Goal: Task Accomplishment & Management: Manage account settings

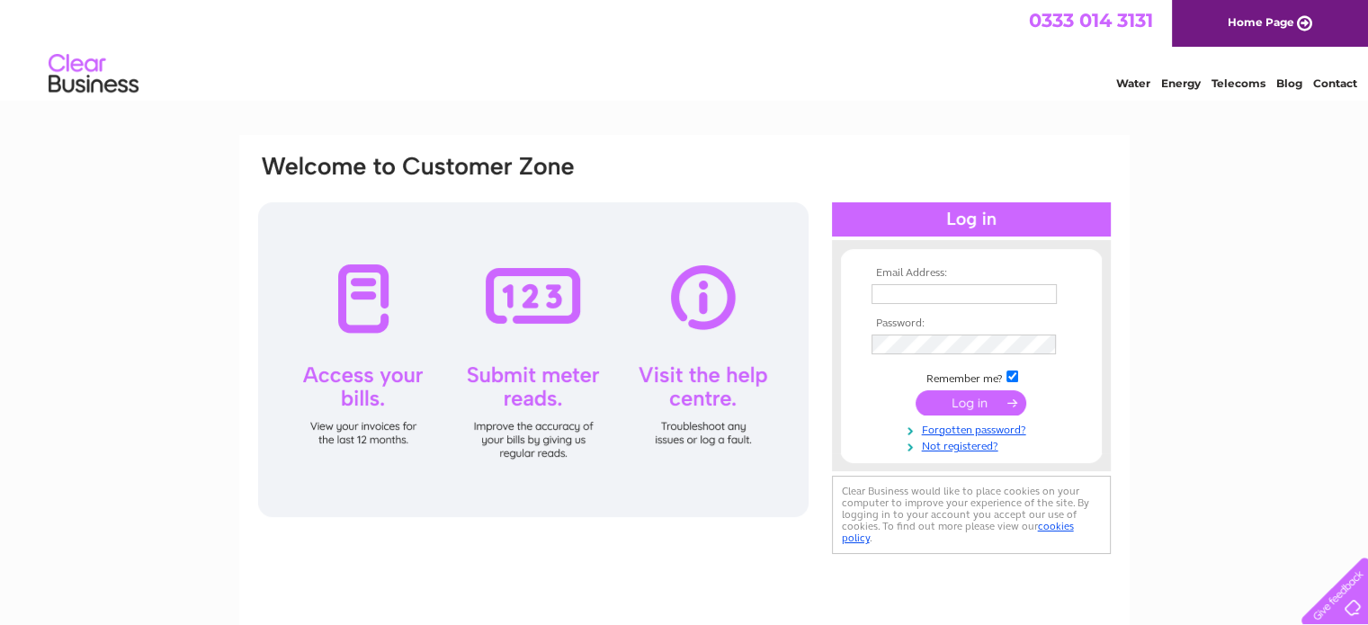
type input "jen@sherpastays.com"
click at [984, 400] on input "submit" at bounding box center [970, 402] width 111 height 25
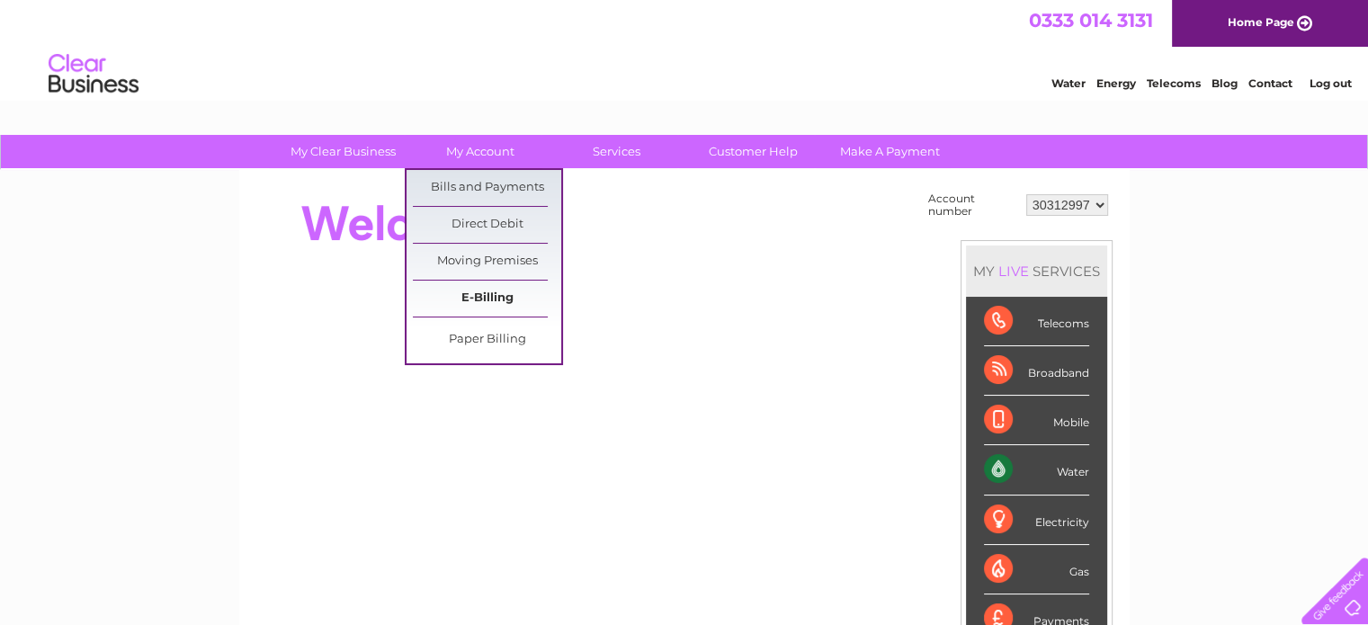
click at [486, 299] on link "E-Billing" at bounding box center [487, 299] width 148 height 36
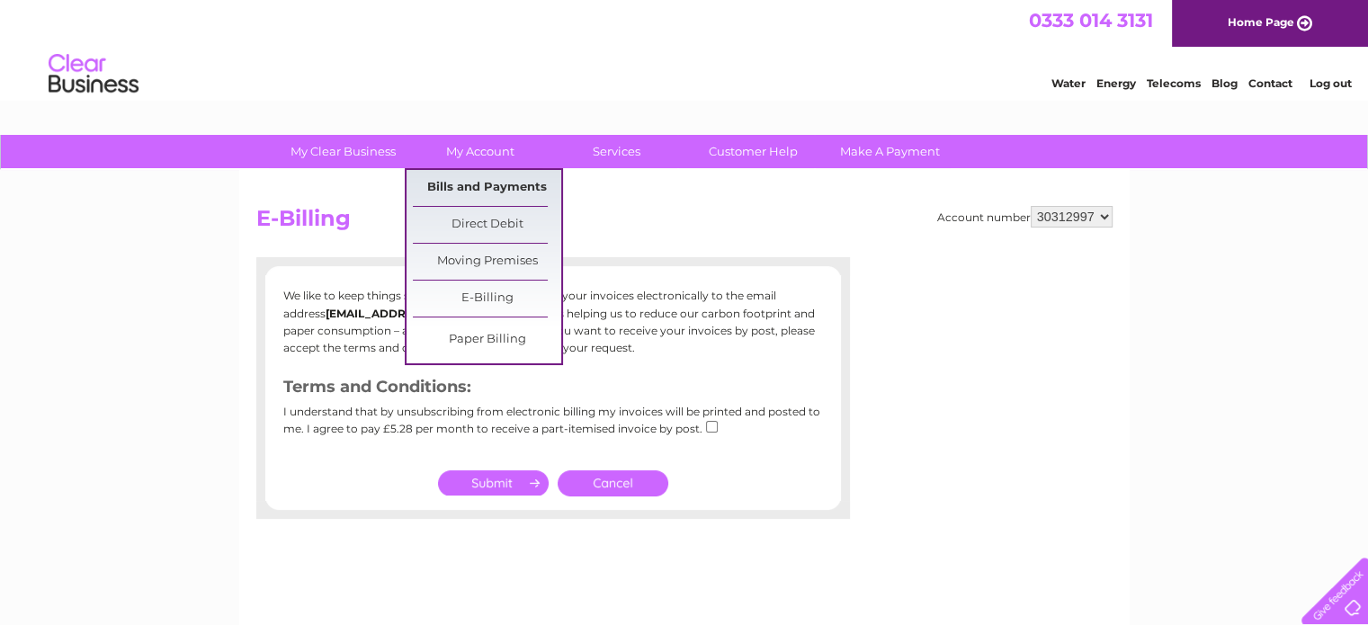
click at [490, 192] on link "Bills and Payments" at bounding box center [487, 188] width 148 height 36
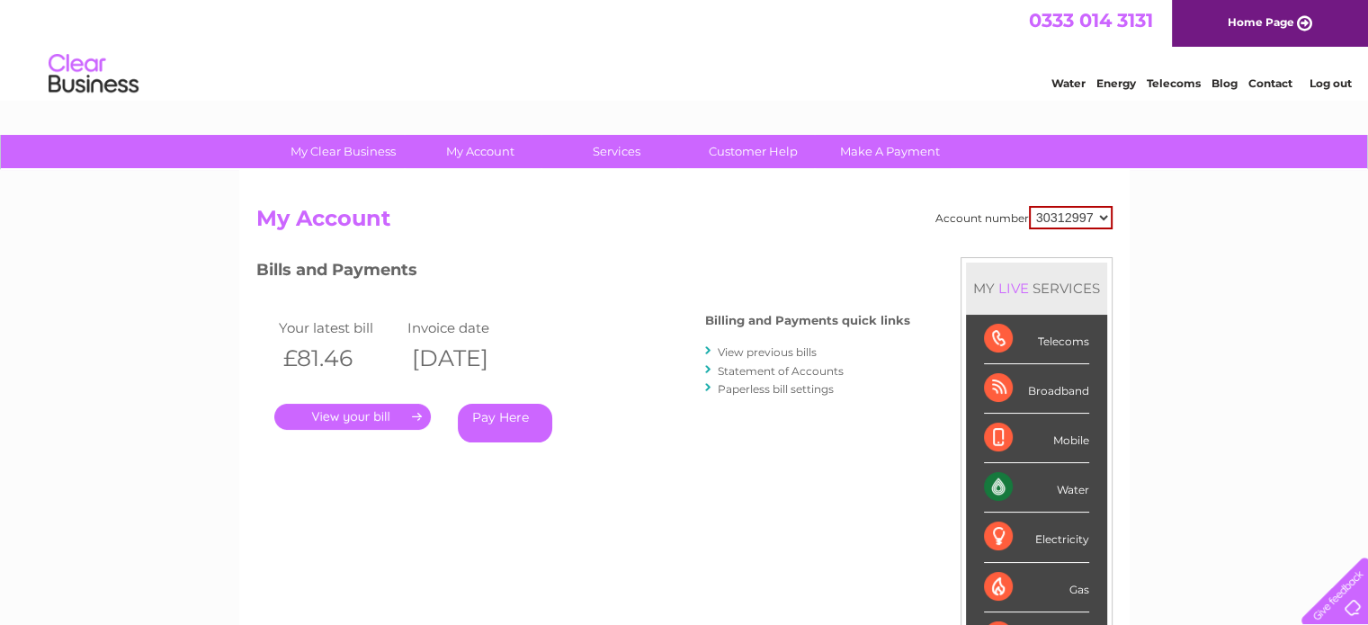
click at [371, 413] on link "." at bounding box center [352, 417] width 156 height 26
click at [799, 390] on link "Paperless bill settings" at bounding box center [776, 388] width 116 height 13
click at [399, 418] on link "." at bounding box center [352, 417] width 156 height 26
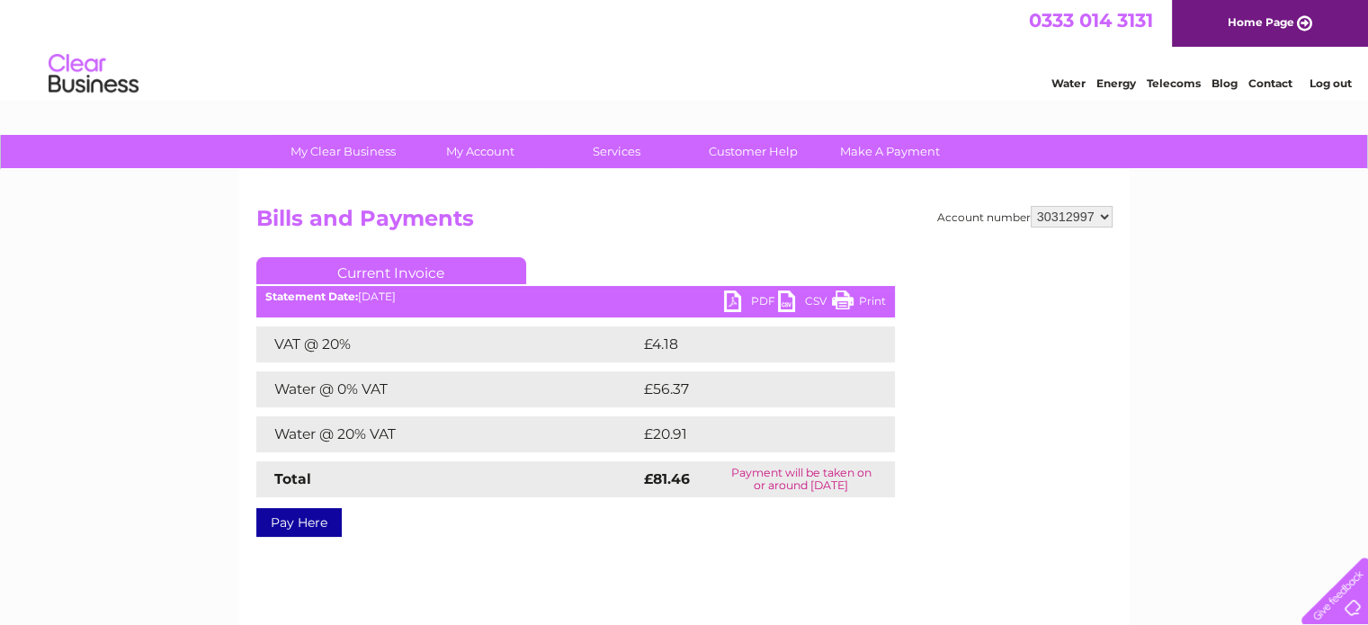
click at [161, 374] on div "My Clear Business Login Details My Details My Preferences Link Account My Accou…" at bounding box center [684, 558] width 1368 height 846
click at [730, 296] on link "PDF" at bounding box center [751, 303] width 54 height 26
click at [729, 301] on link "PDF" at bounding box center [751, 303] width 54 height 26
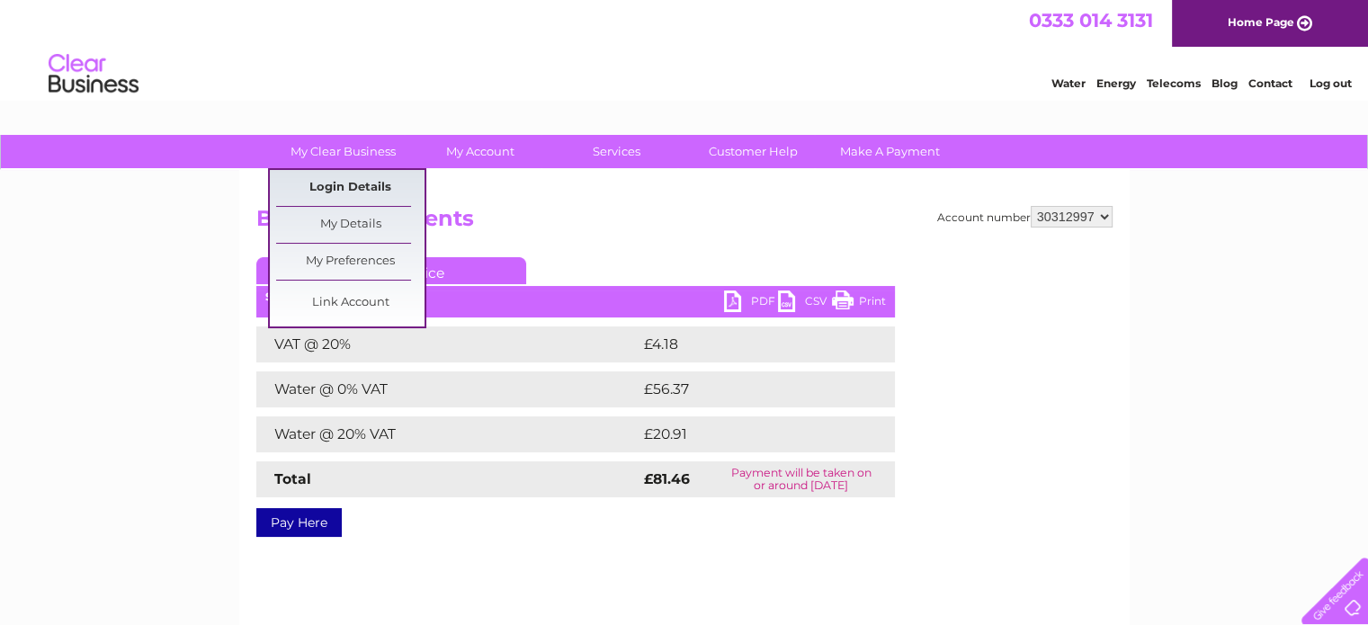
click at [351, 183] on link "Login Details" at bounding box center [350, 188] width 148 height 36
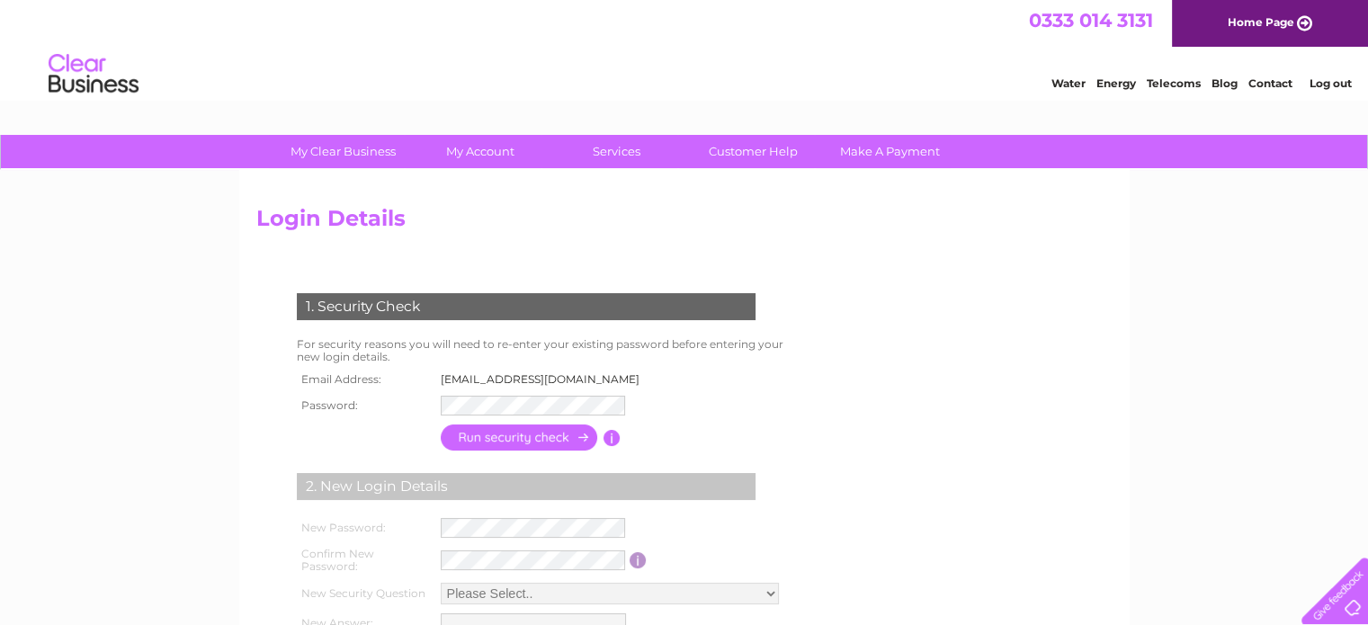
click at [379, 428] on th at bounding box center [364, 437] width 144 height 35
click at [173, 429] on div "My Clear Business Login Details My Details My Preferences Link Account My Accou…" at bounding box center [684, 584] width 1368 height 899
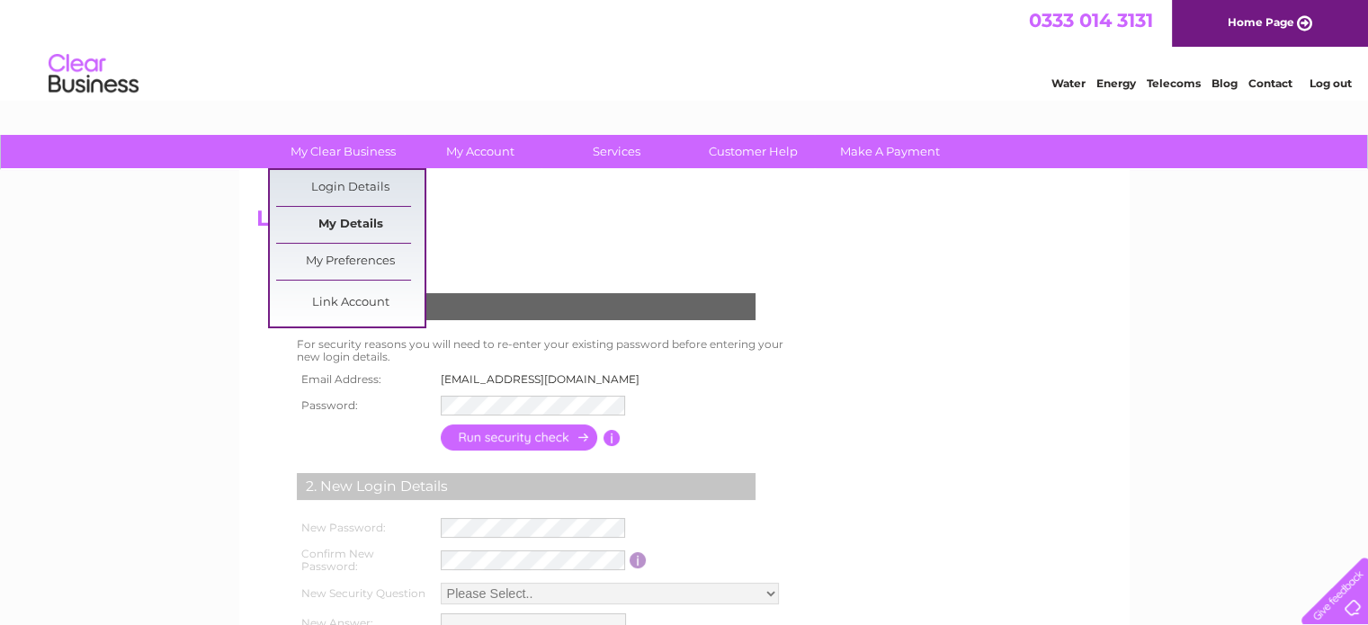
click at [362, 220] on link "My Details" at bounding box center [350, 225] width 148 height 36
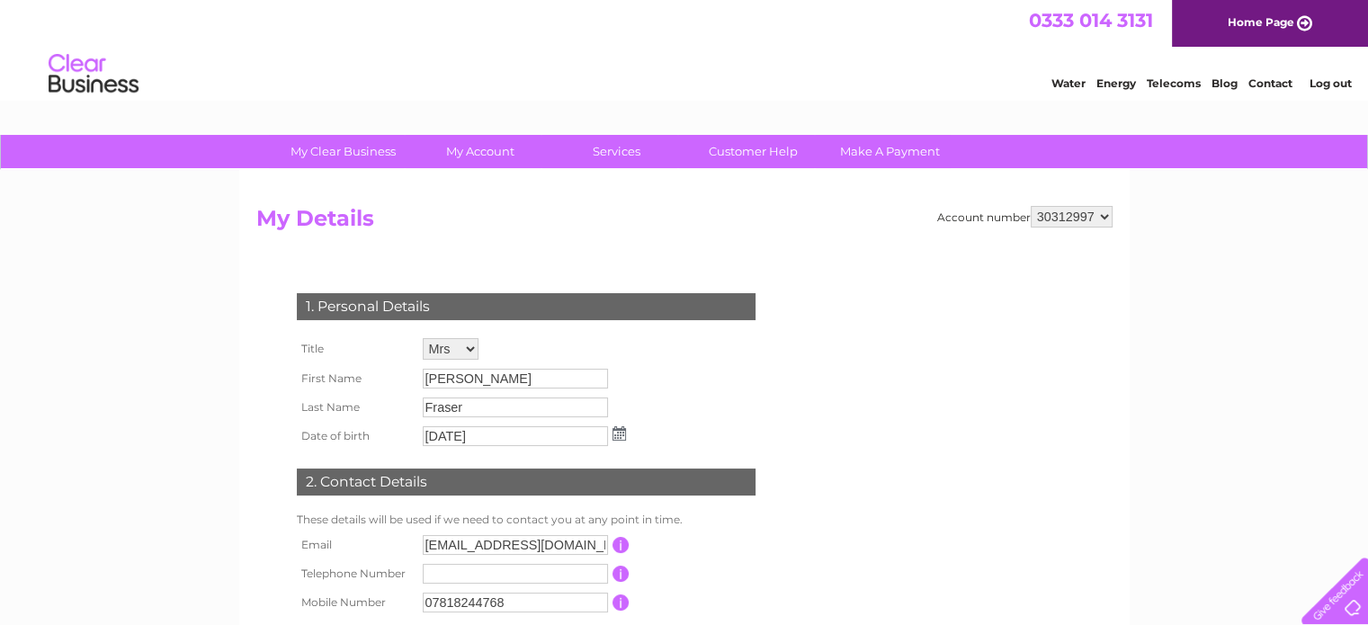
click at [187, 404] on div "My Clear Business Login Details My Details My Preferences Link Account My Accou…" at bounding box center [684, 579] width 1368 height 888
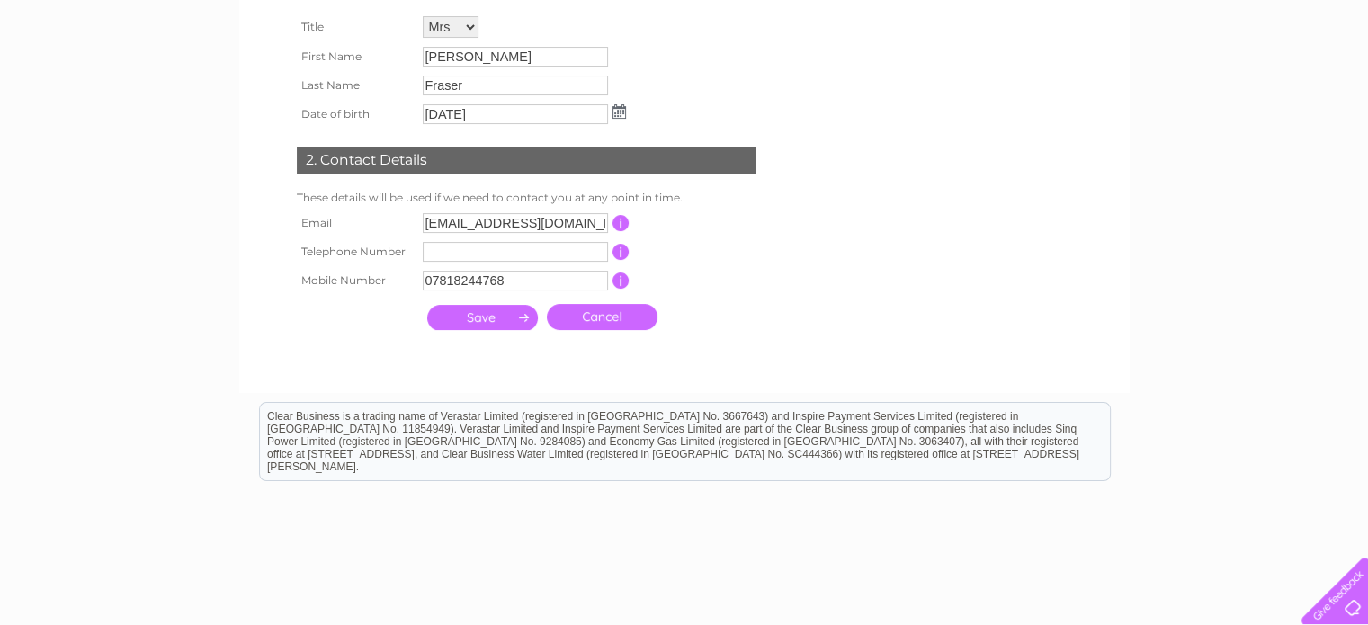
scroll to position [324, 0]
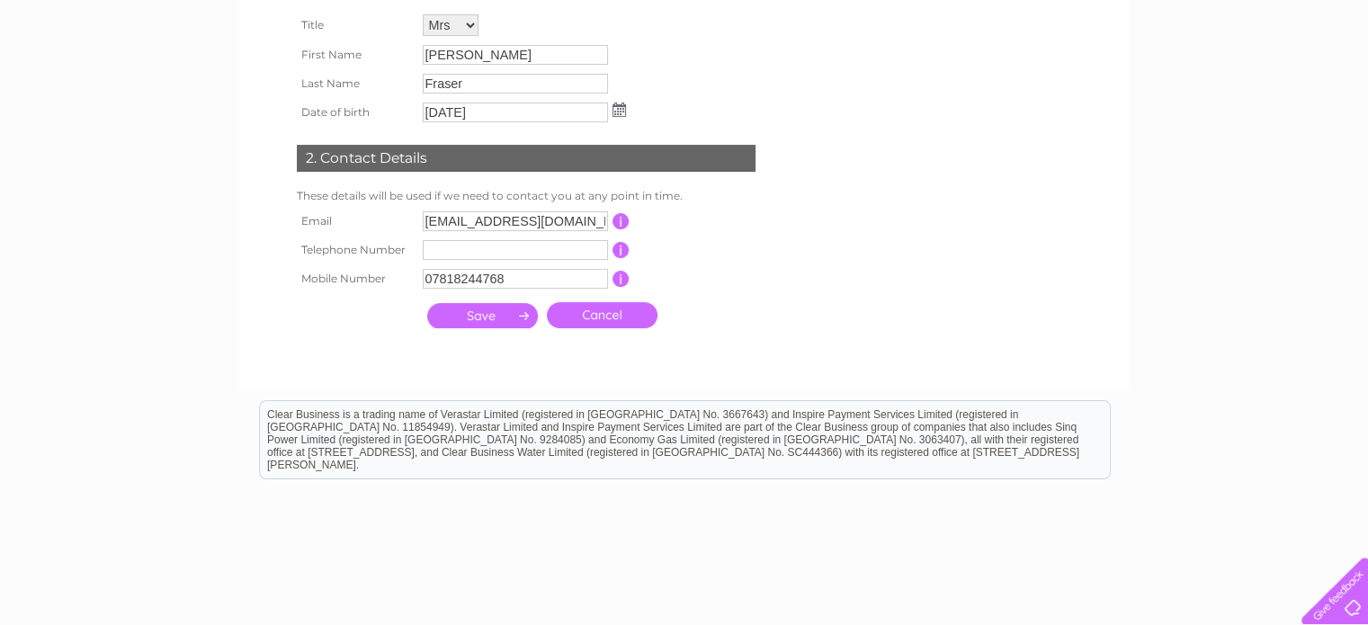
click at [190, 257] on div "My Clear Business Login Details My Details My Preferences Link Account My Accou…" at bounding box center [684, 255] width 1368 height 888
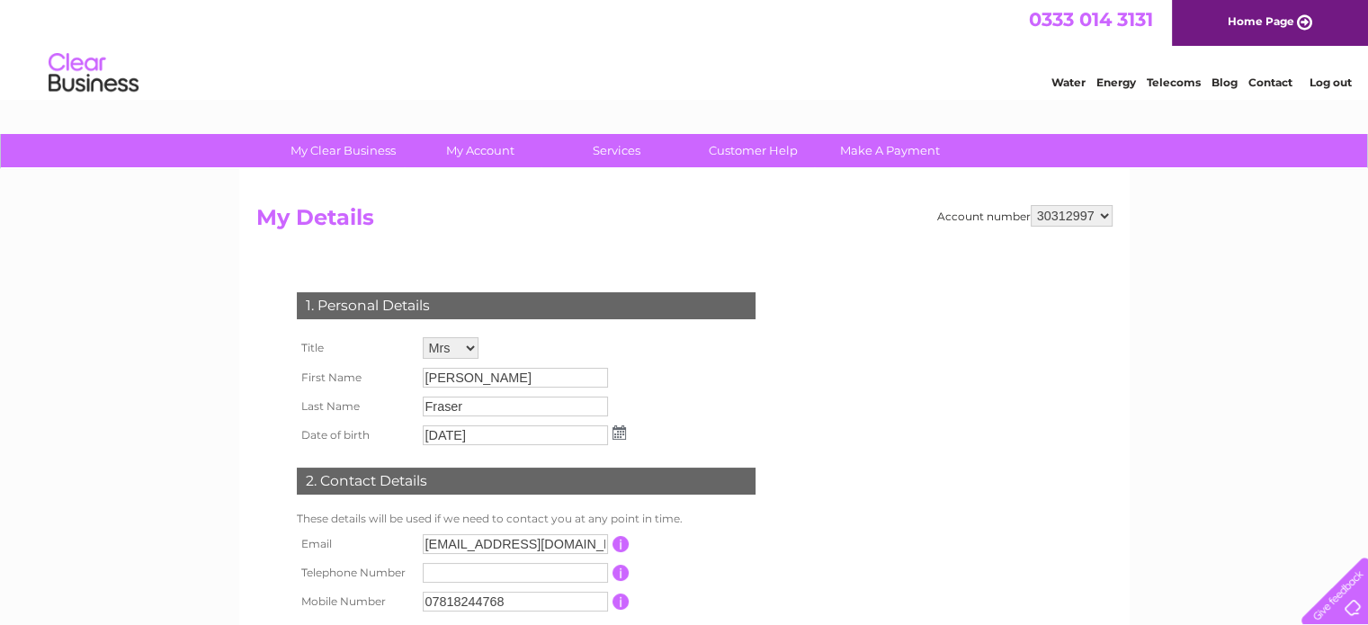
scroll to position [0, 0]
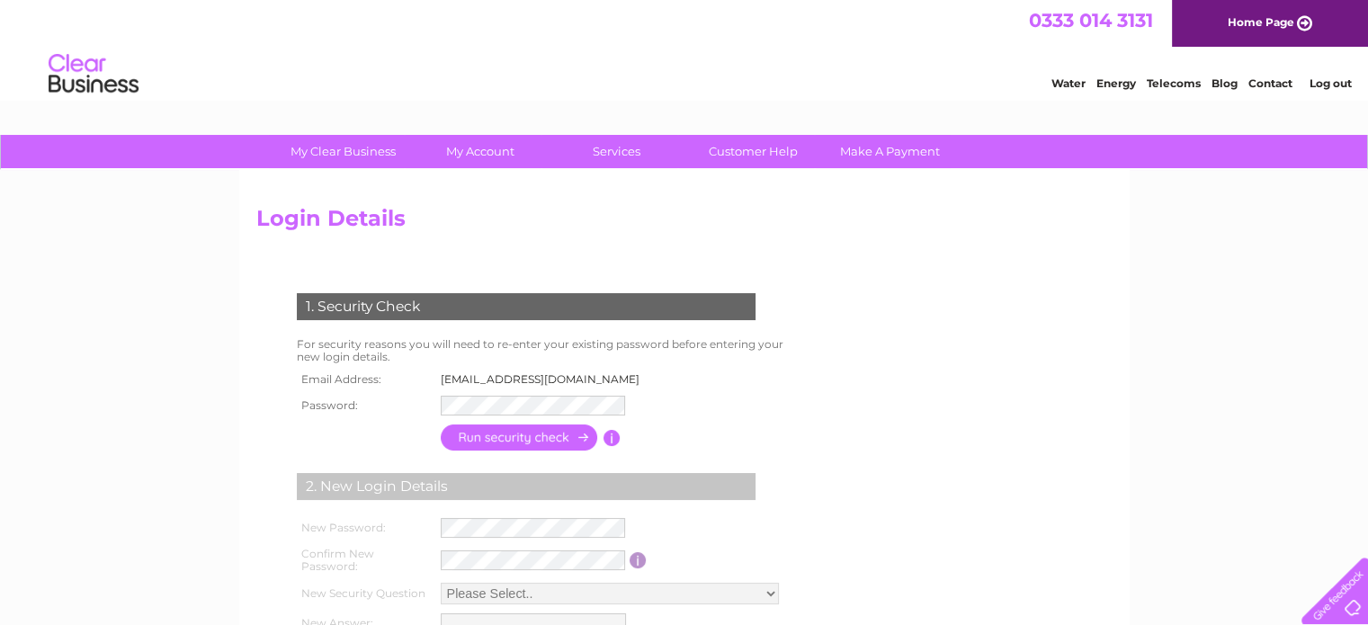
click at [258, 417] on div "1. Security Check For security reasons you will need to re-enter your existing …" at bounding box center [529, 473] width 547 height 397
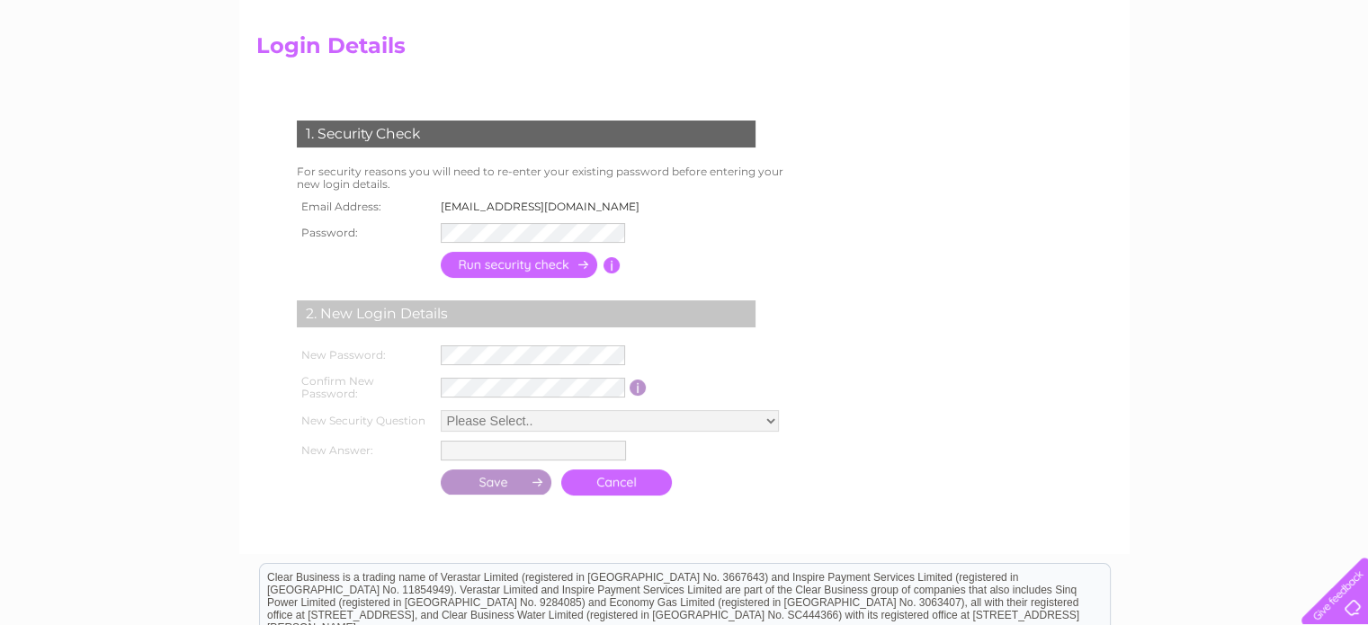
scroll to position [252, 0]
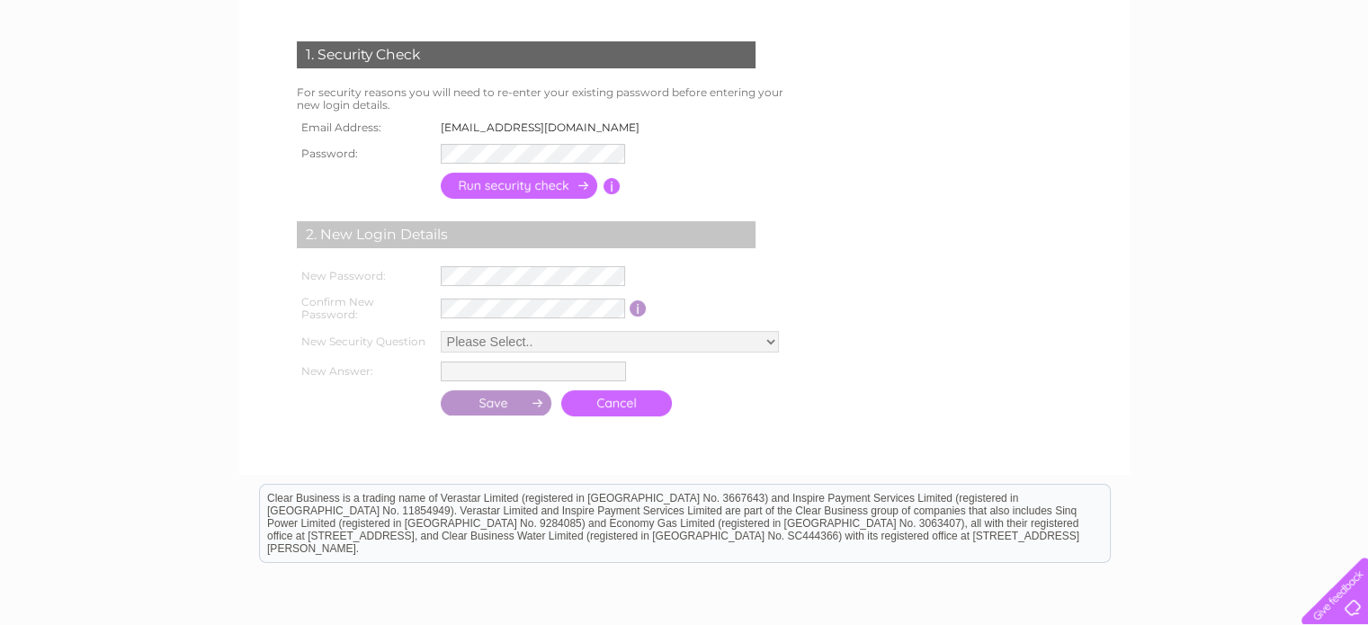
click at [133, 380] on div "My Clear Business Login Details My Details My Preferences Link Account My Accou…" at bounding box center [684, 332] width 1368 height 899
click at [910, 150] on form "1. Security Check For security reasons you will need to re-enter your existing …" at bounding box center [684, 230] width 856 height 451
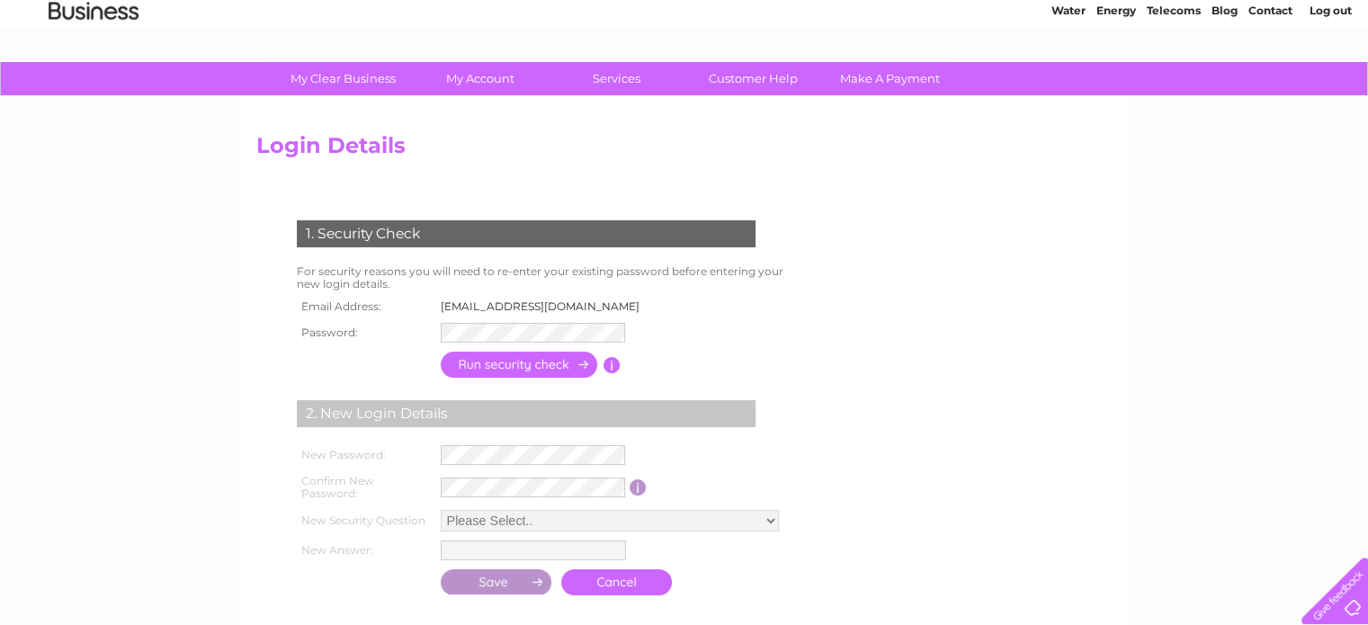
scroll to position [72, 0]
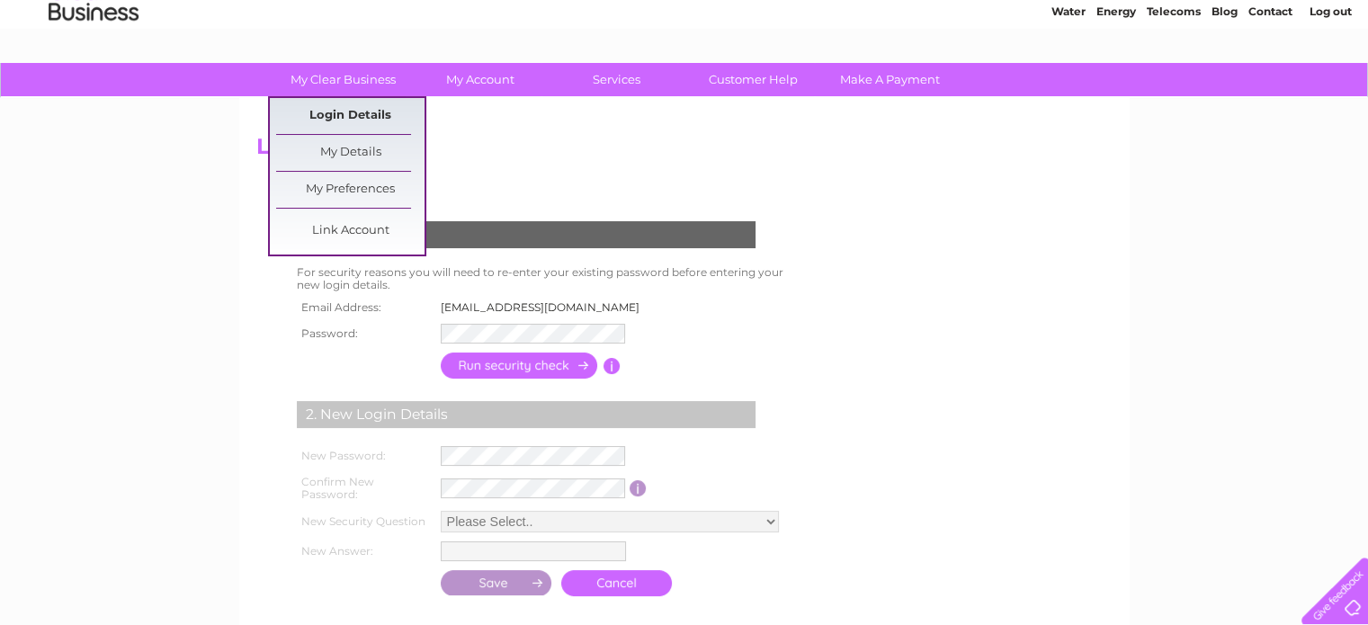
click at [349, 100] on link "Login Details" at bounding box center [350, 116] width 148 height 36
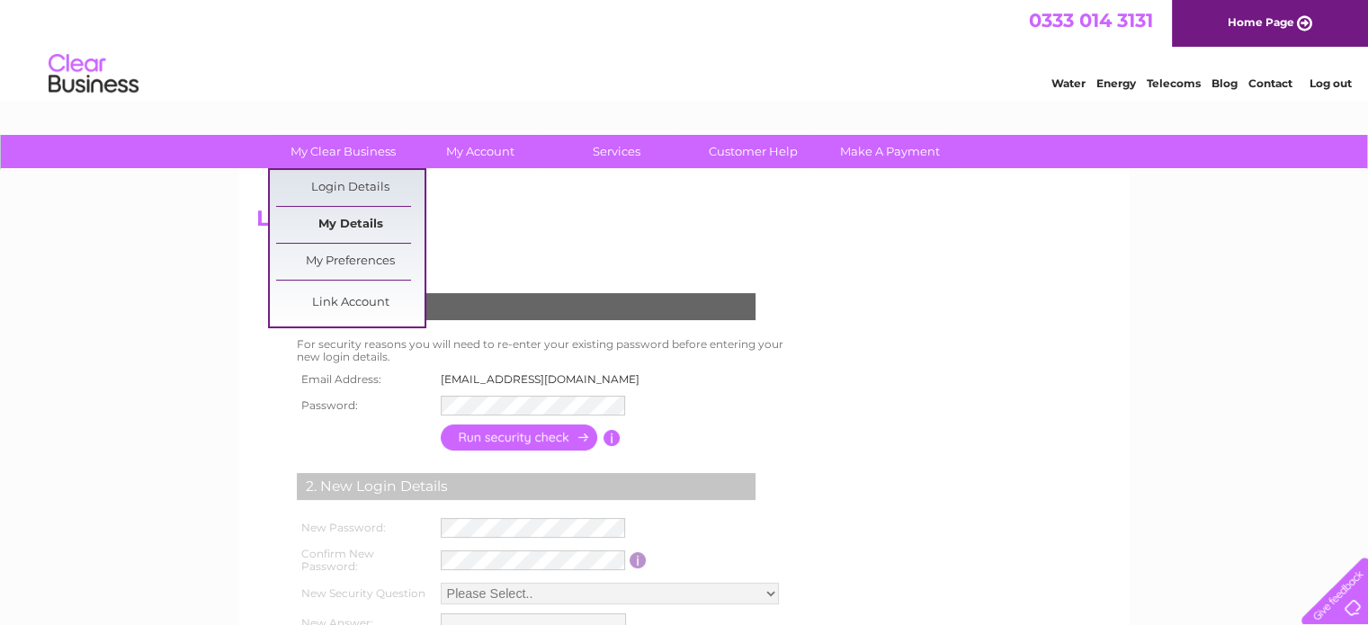
click at [350, 222] on link "My Details" at bounding box center [350, 225] width 148 height 36
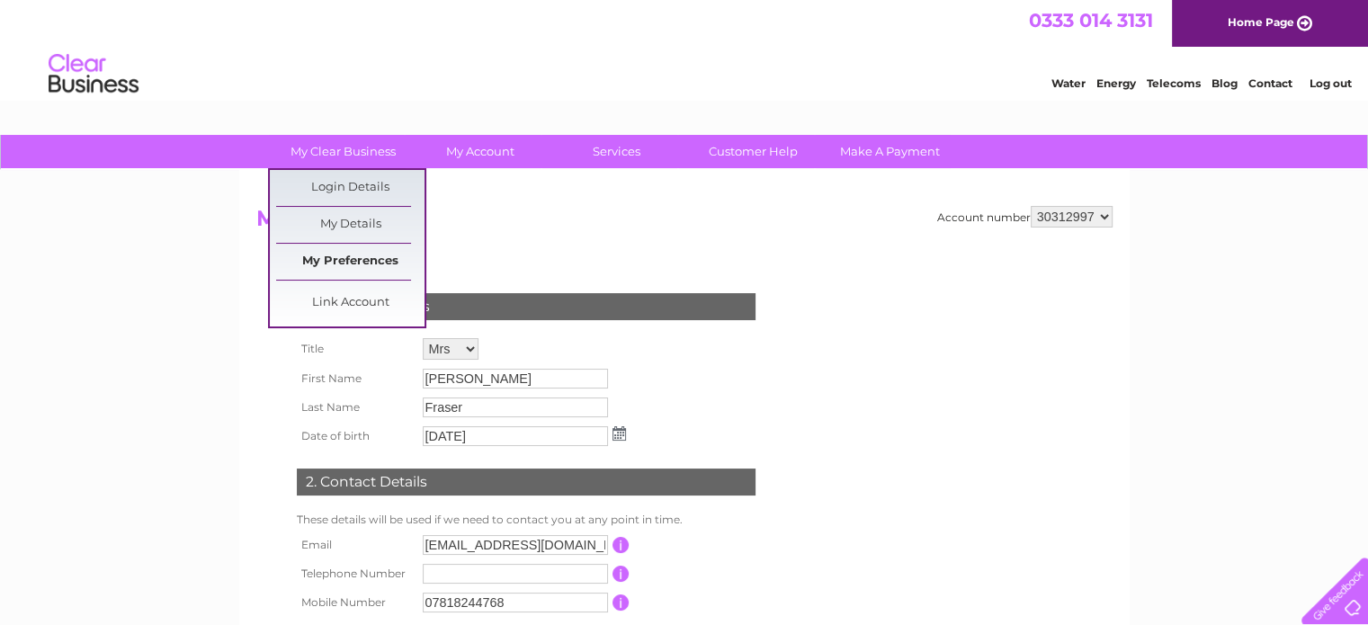
click at [371, 258] on link "My Preferences" at bounding box center [350, 262] width 148 height 36
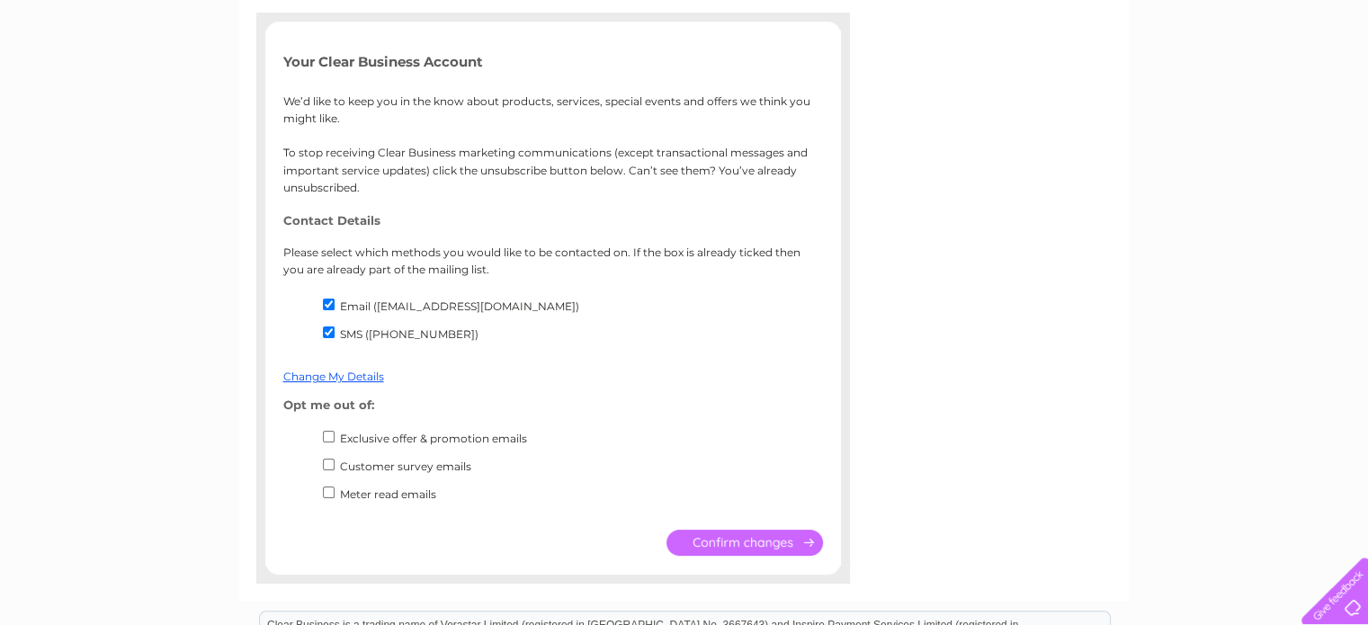
scroll to position [324, 0]
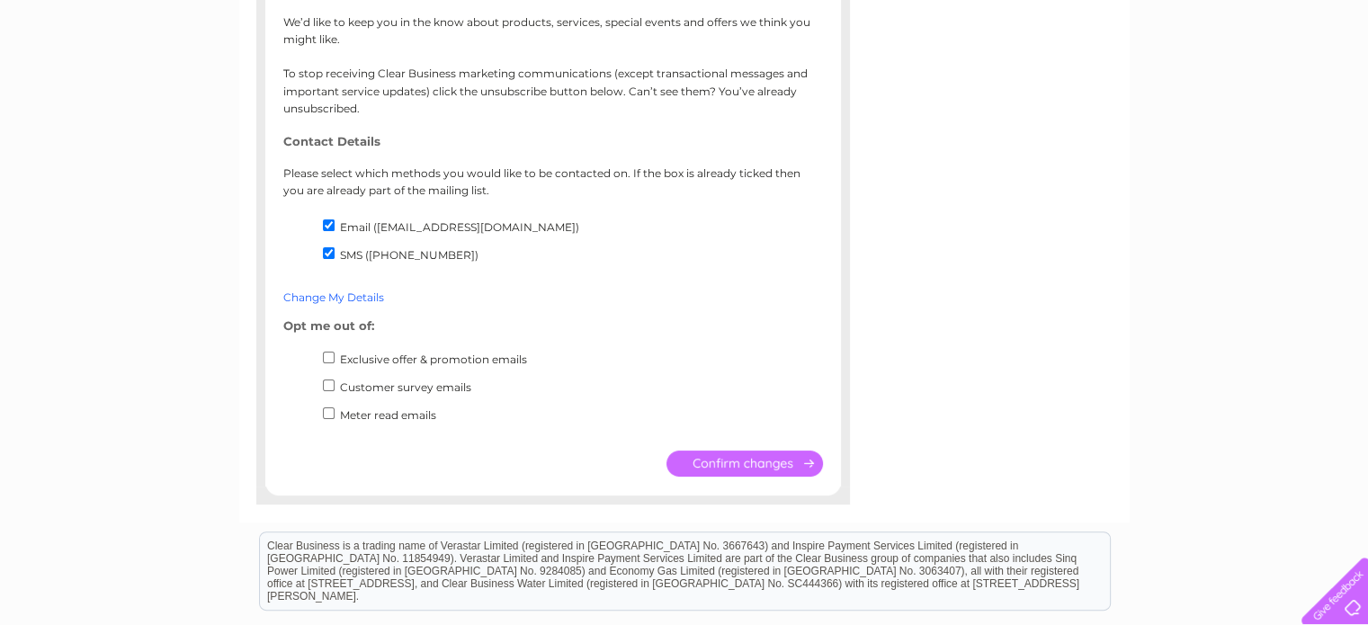
click at [353, 295] on link "Change My Details" at bounding box center [333, 296] width 101 height 13
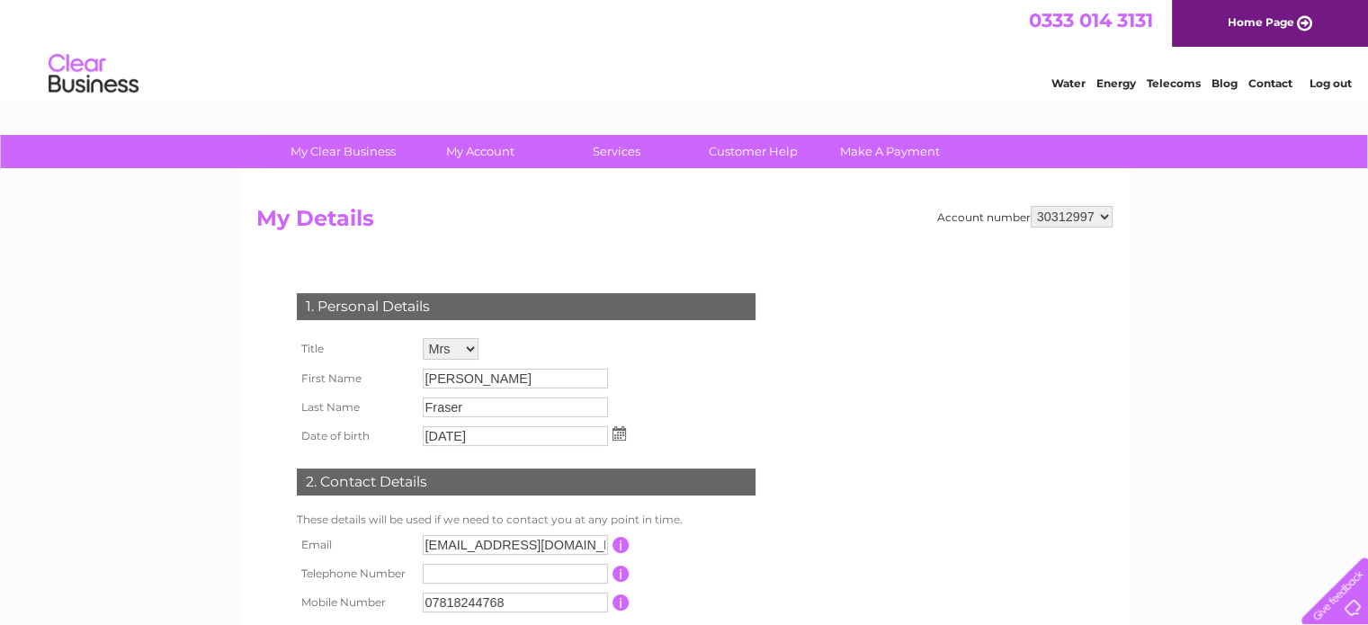
click at [188, 477] on div "My Clear Business Login Details My Details My Preferences Link Account My Accou…" at bounding box center [684, 579] width 1368 height 888
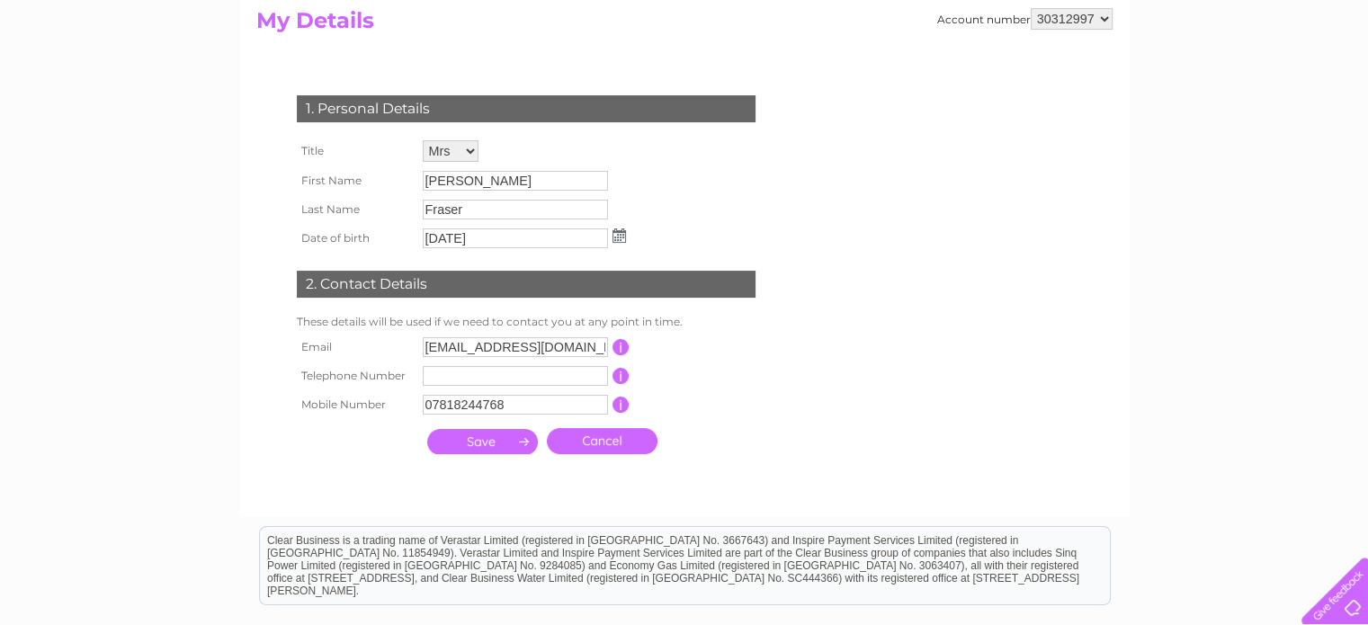
scroll to position [216, 0]
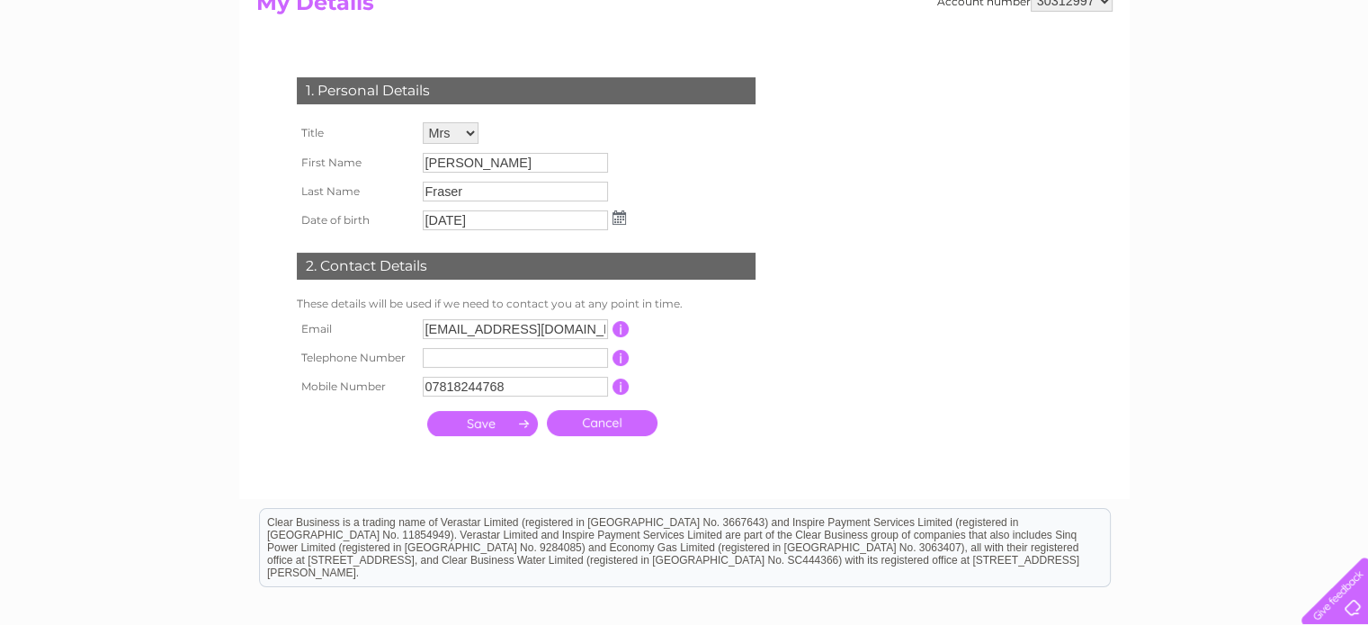
click at [101, 308] on div "My Clear Business Login Details My Details My Preferences Link Account My Accou…" at bounding box center [684, 363] width 1368 height 888
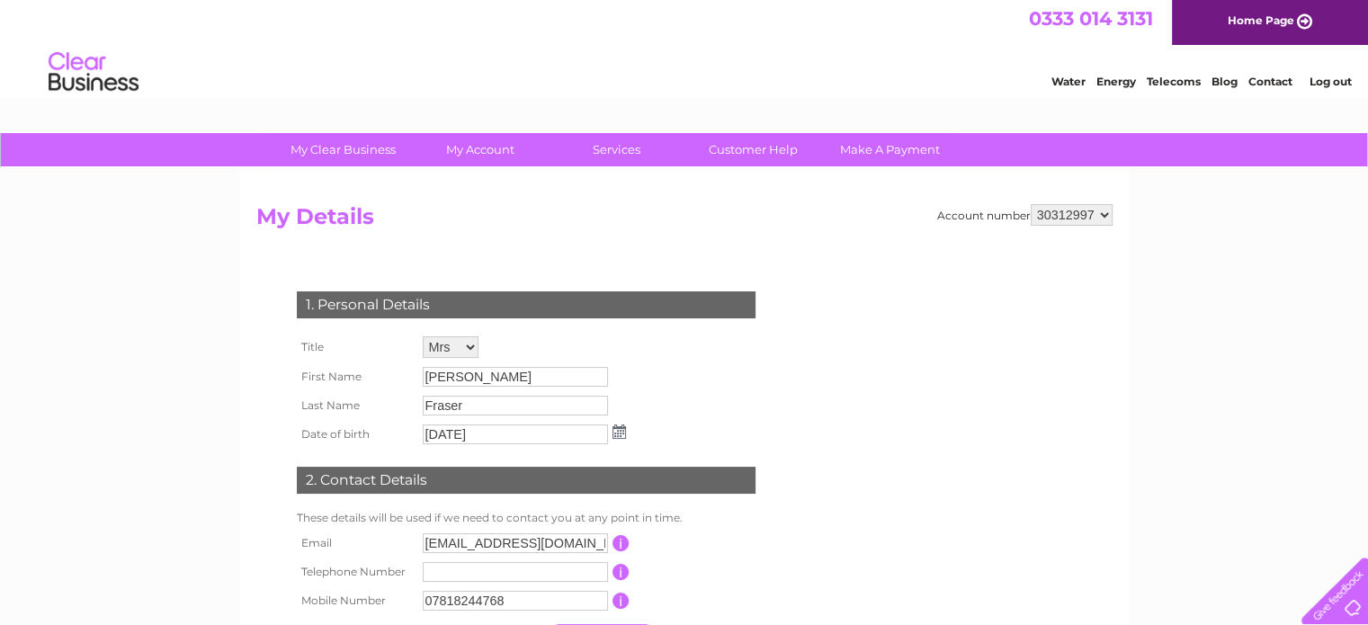
scroll to position [0, 0]
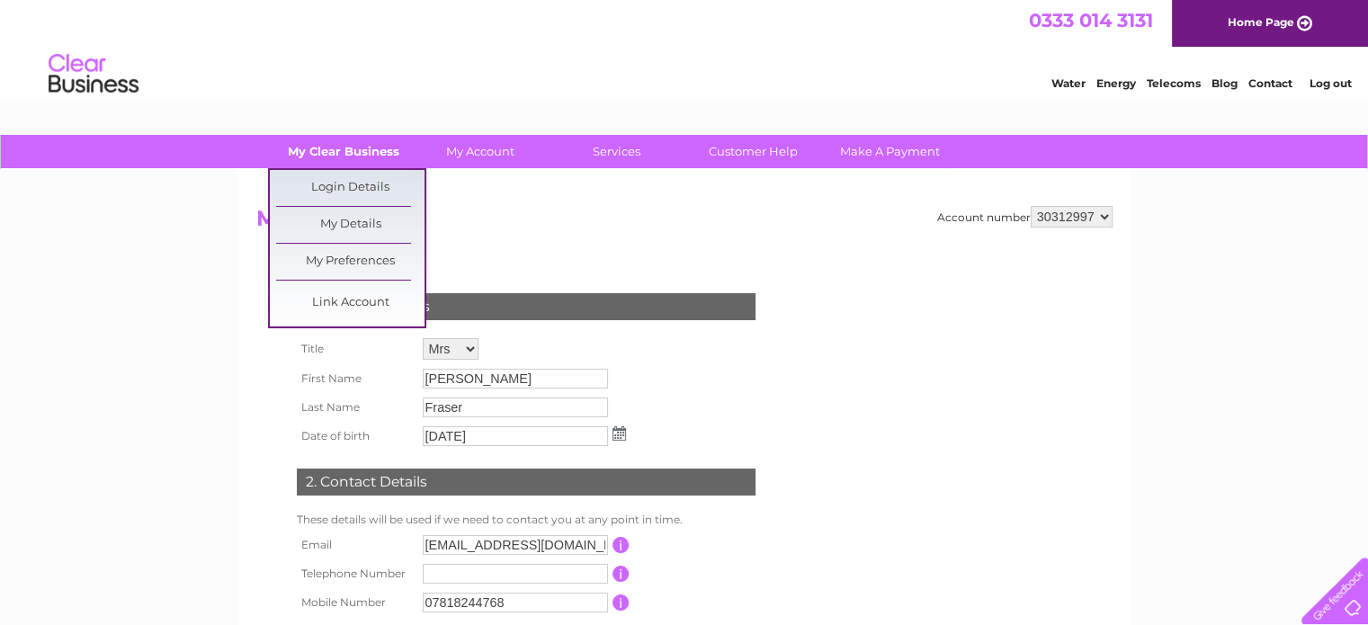
click at [342, 144] on link "My Clear Business" at bounding box center [343, 151] width 148 height 33
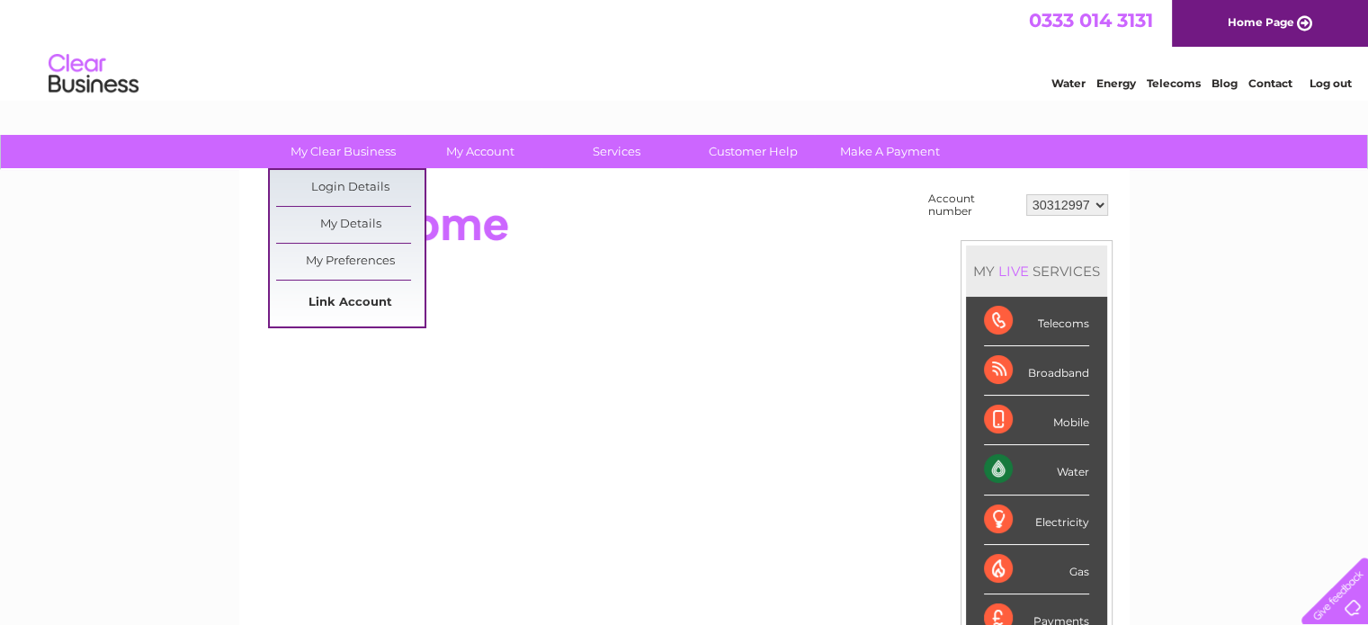
click at [362, 301] on link "Link Account" at bounding box center [350, 303] width 148 height 36
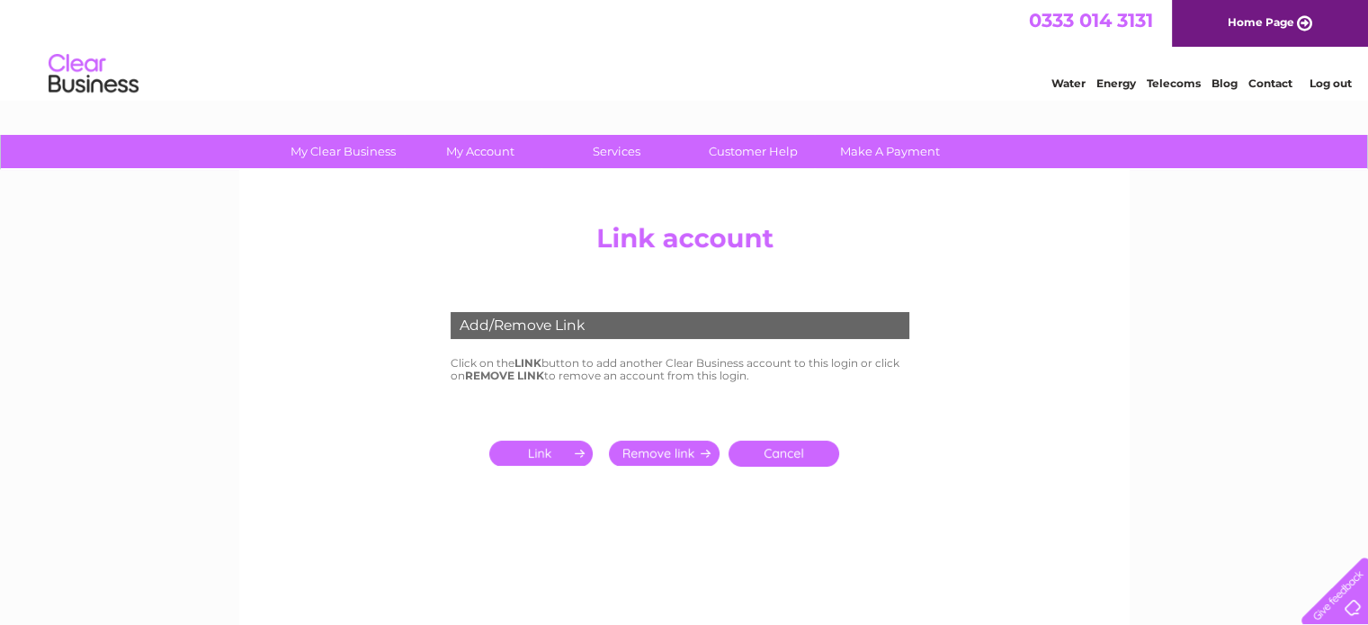
drag, startPoint x: 288, startPoint y: 391, endPoint x: 388, endPoint y: 283, distance: 147.0
click at [388, 283] on center "Add/Remove Link Click on the LINK button to add another Clear Business account …" at bounding box center [684, 389] width 856 height 349
click at [747, 58] on div "Water Energy Telecoms Blog Contact Log out" at bounding box center [684, 76] width 1368 height 58
